Goal: Transaction & Acquisition: Purchase product/service

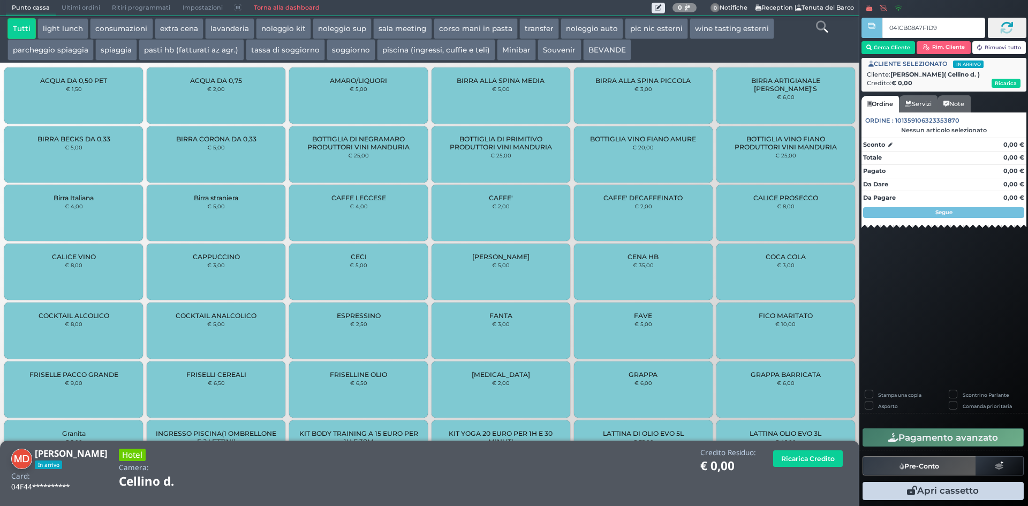
type input "041CB08A7F1D91"
click at [407, 48] on button "piscina (ingressi, cuffie e teli)" at bounding box center [436, 49] width 118 height 21
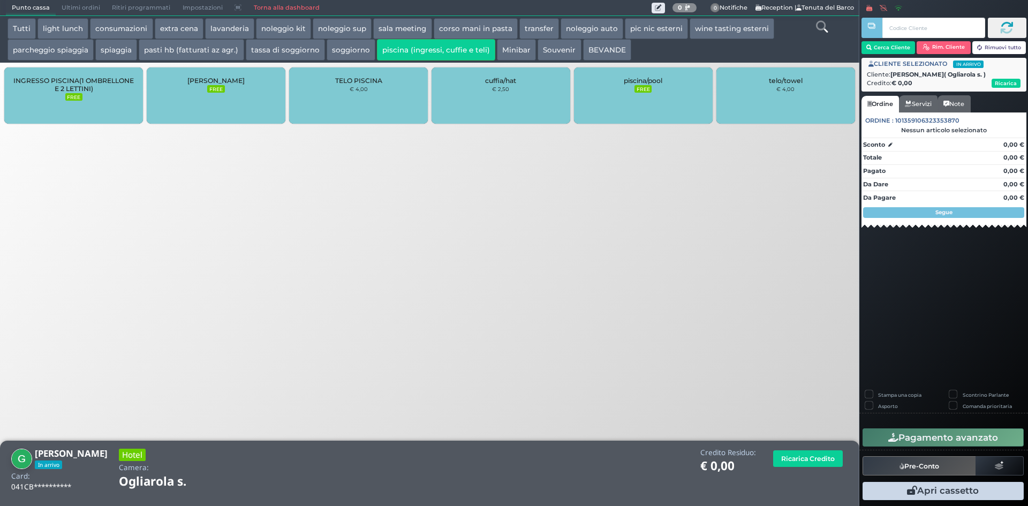
click at [489, 90] on div "cuffia/hat € 2,50" at bounding box center [501, 95] width 139 height 56
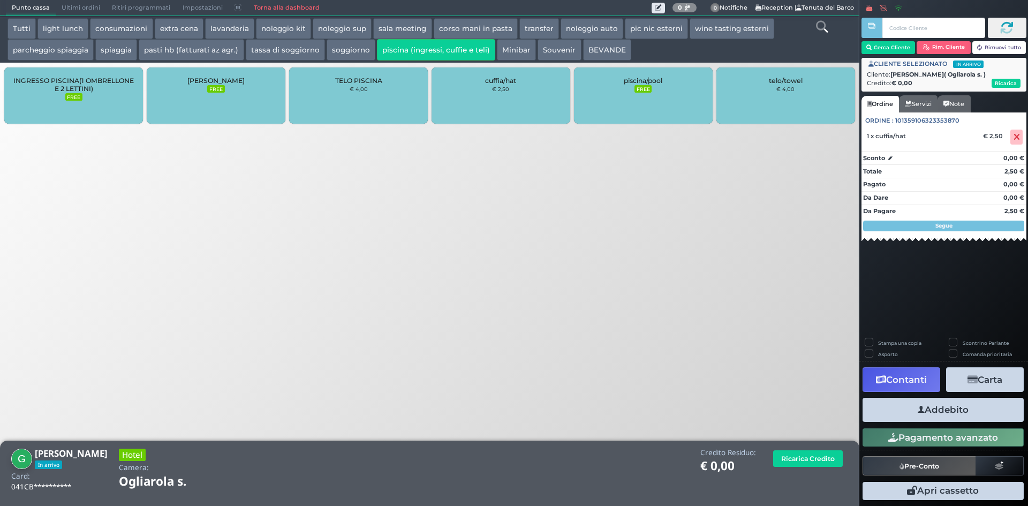
click at [532, 95] on div "cuffia/hat € 2,50" at bounding box center [501, 95] width 139 height 56
click at [934, 410] on button "Addebito" at bounding box center [942, 410] width 161 height 24
